Goal: Navigation & Orientation: Find specific page/section

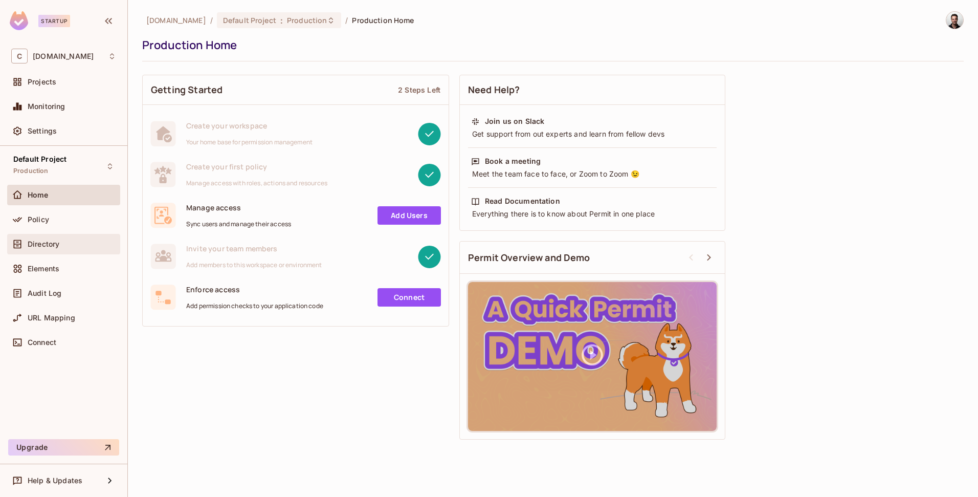
click at [41, 239] on div "Directory" at bounding box center [63, 244] width 105 height 12
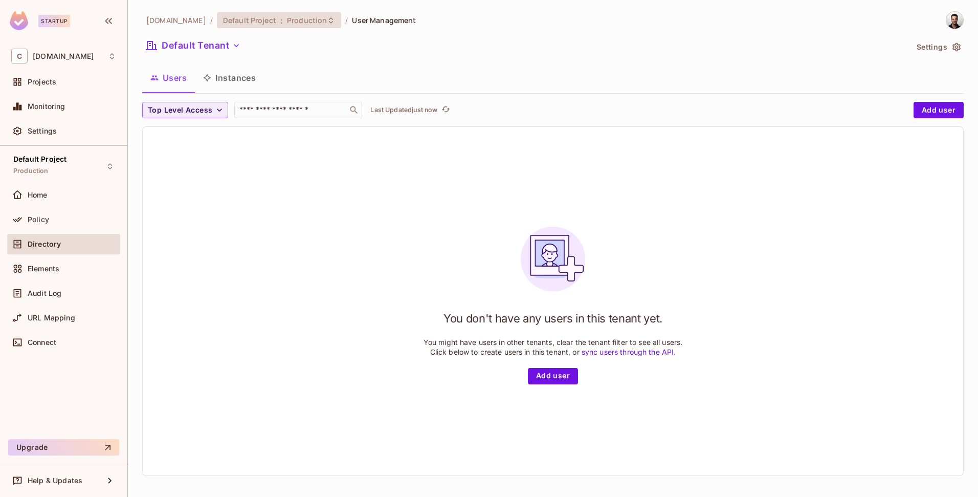
click at [306, 22] on span "Production" at bounding box center [307, 20] width 40 height 10
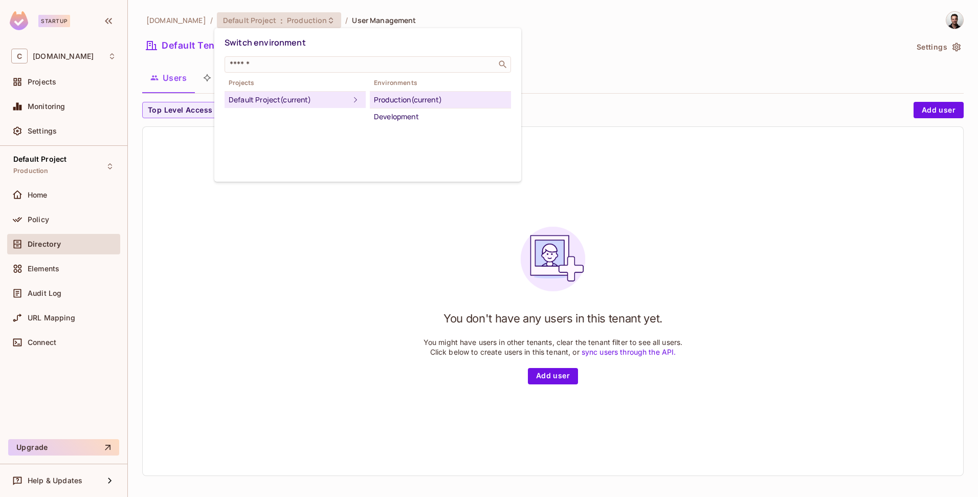
click at [306, 22] on div at bounding box center [489, 248] width 978 height 497
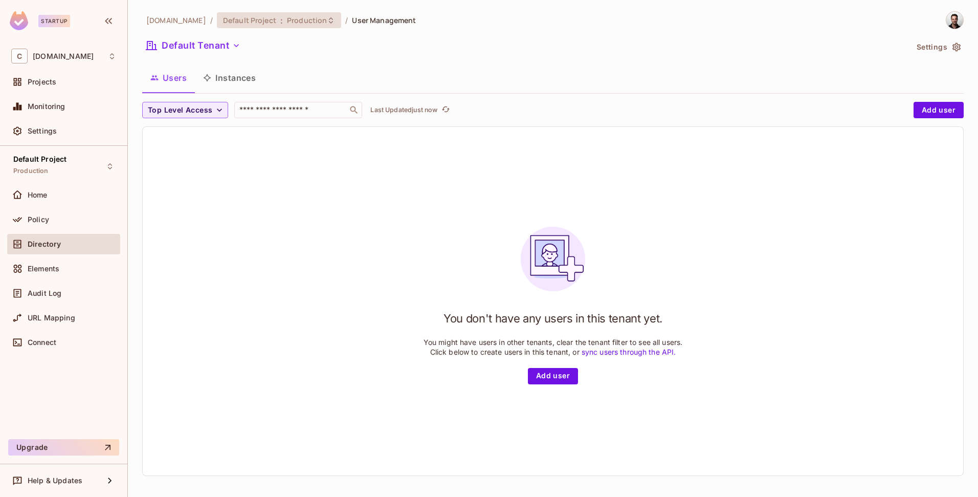
click at [295, 20] on span "Production" at bounding box center [307, 20] width 40 height 10
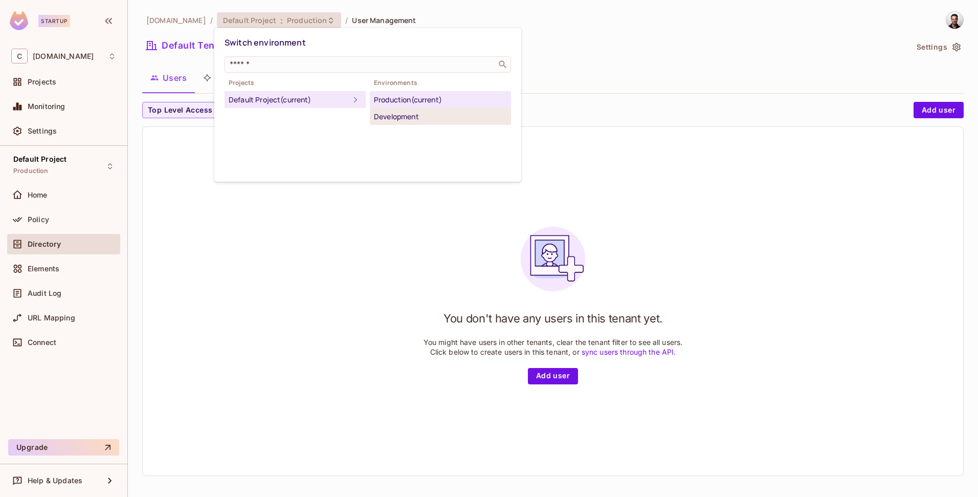
click at [408, 118] on div "Development" at bounding box center [440, 116] width 133 height 12
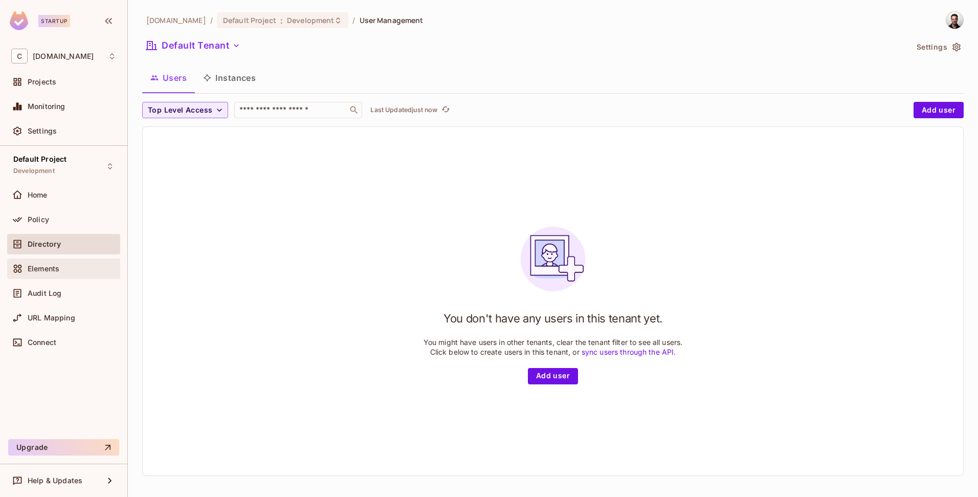
click at [46, 275] on div "Elements" at bounding box center [63, 268] width 113 height 20
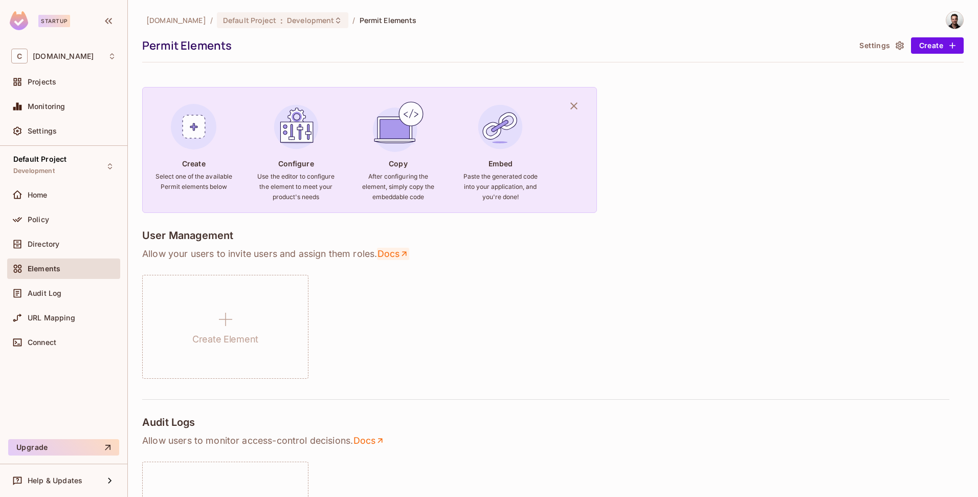
click at [398, 257] on link "Docs" at bounding box center [393, 254] width 32 height 12
